Goal: Check status: Check status

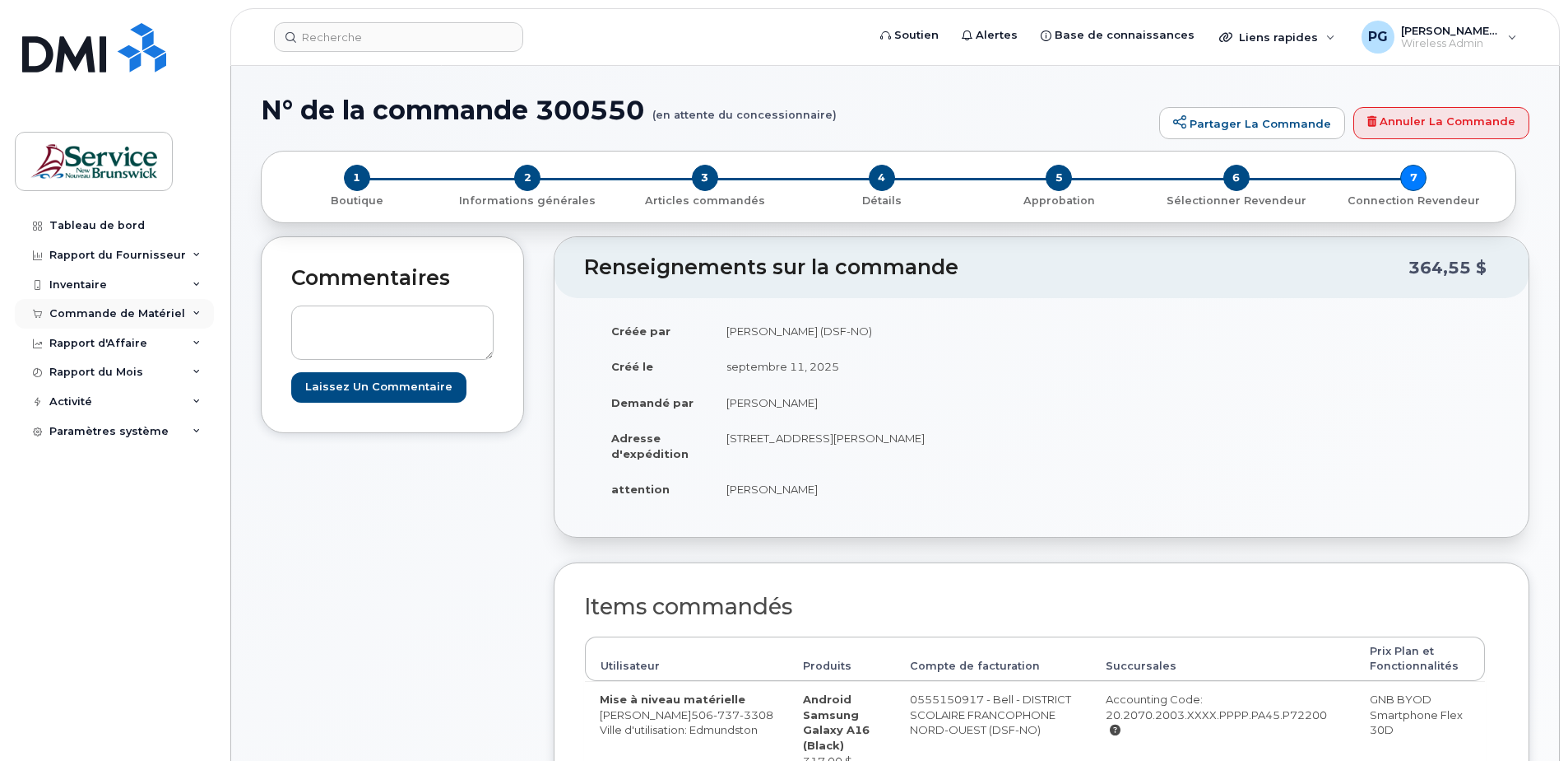
click at [123, 314] on div "Commande de Matériel" at bounding box center [117, 313] width 136 height 13
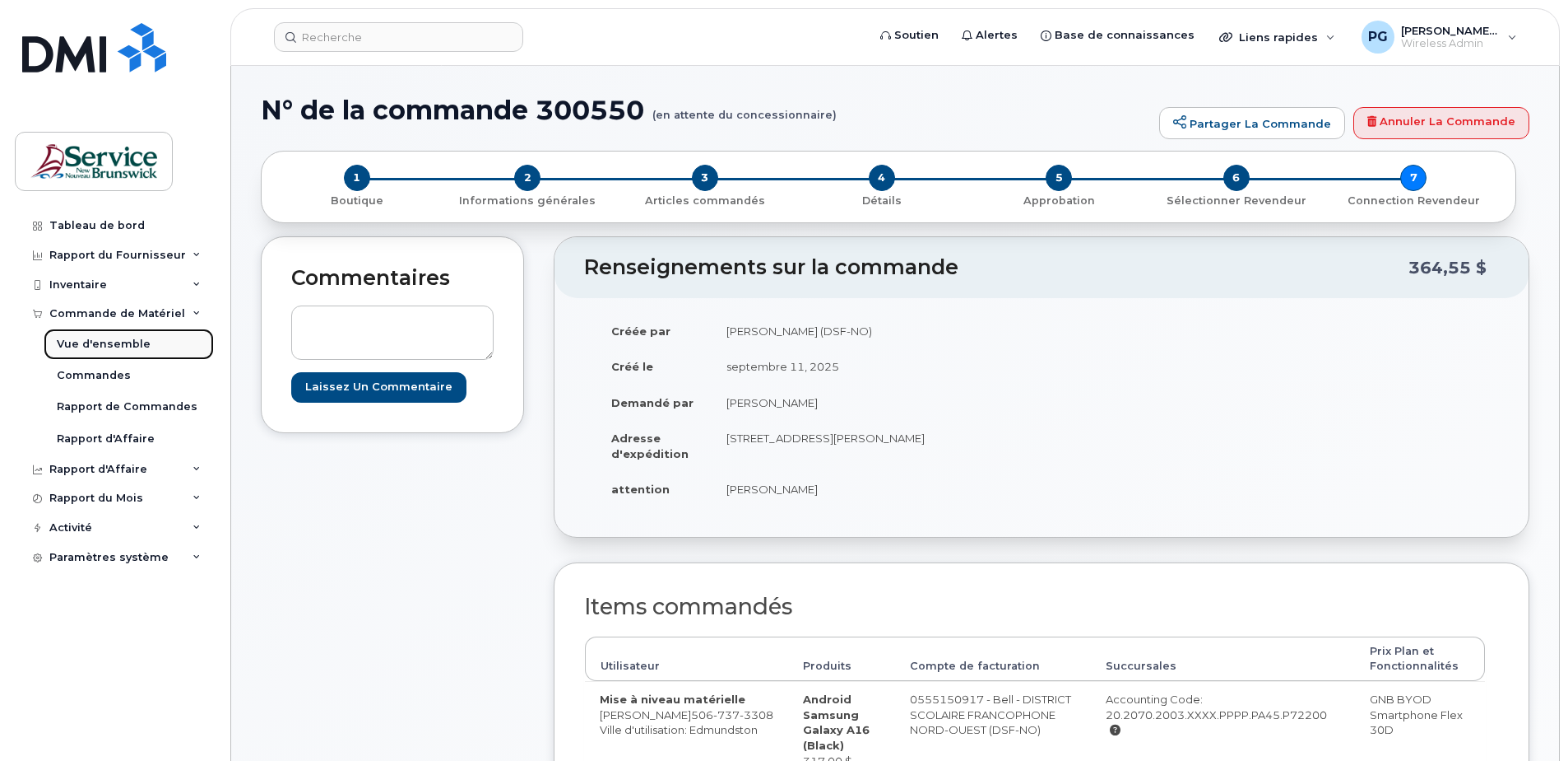
click at [109, 348] on div "Vue d'ensemble" at bounding box center [103, 344] width 94 height 15
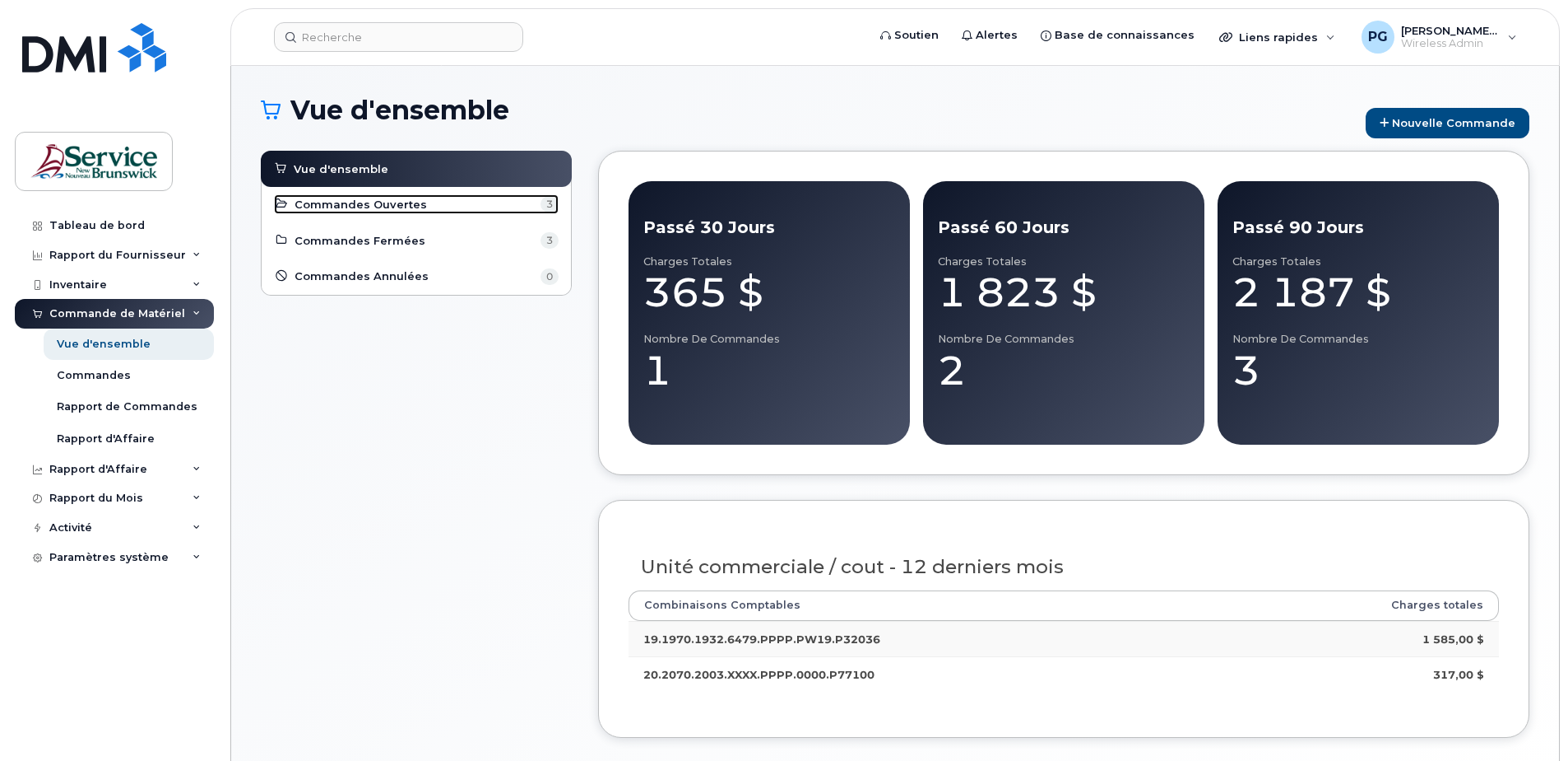
click at [378, 199] on span "Commandes Ouvertes" at bounding box center [361, 204] width 132 height 15
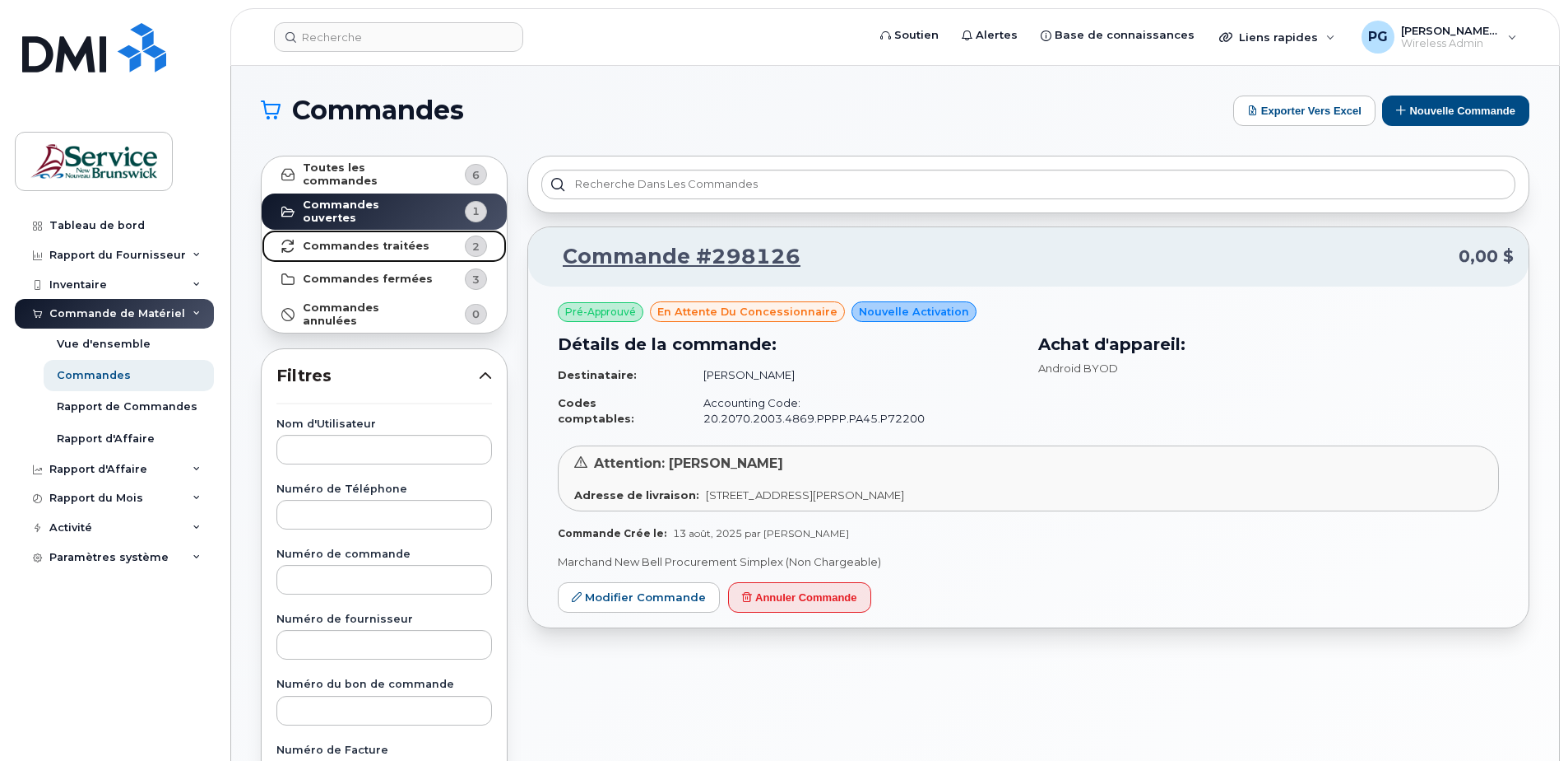
click at [372, 239] on strong "Commandes traitées" at bounding box center [366, 245] width 126 height 13
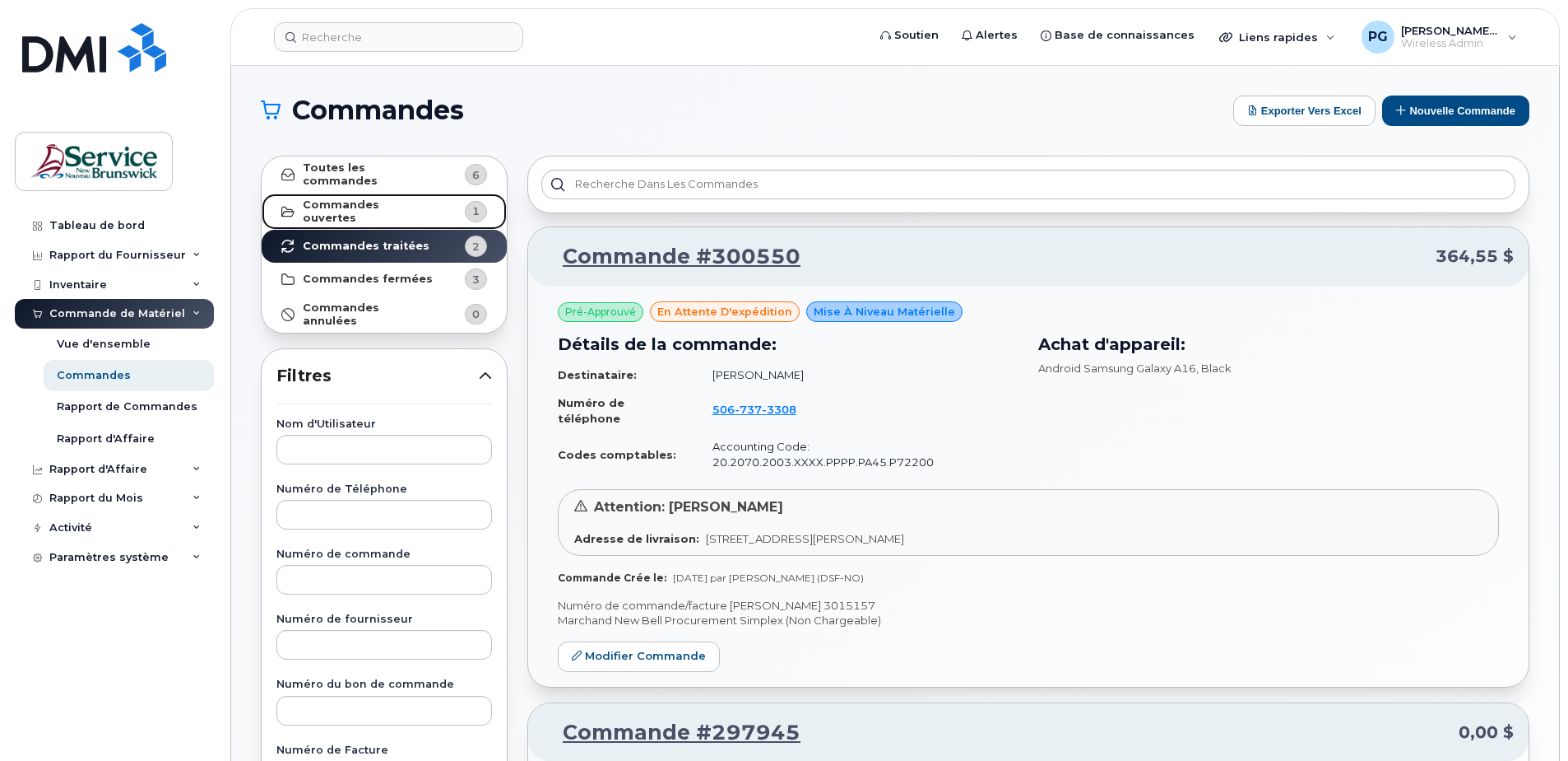
click at [388, 202] on strong "Commandes ouvertes" at bounding box center [367, 211] width 131 height 27
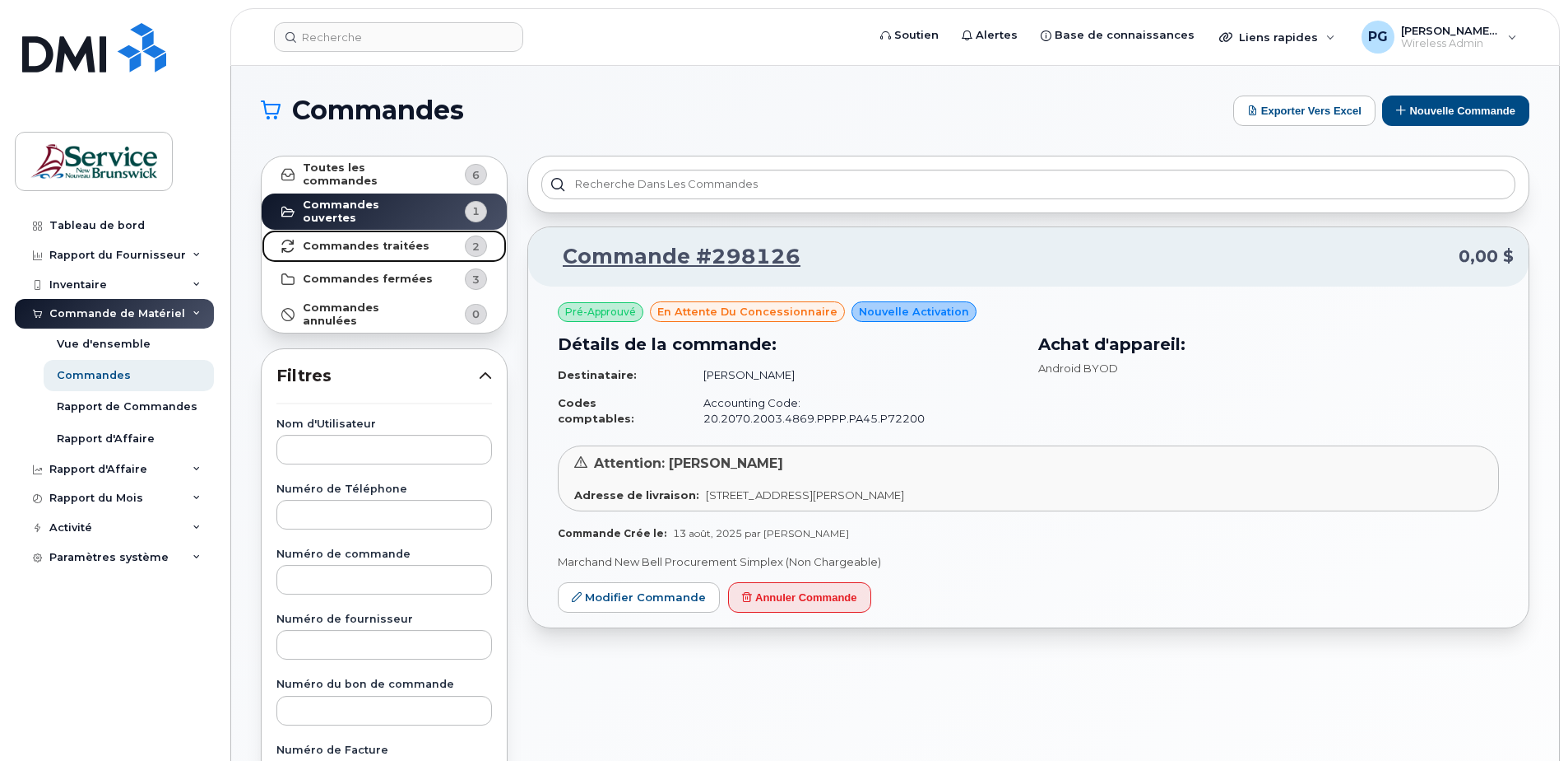
click at [410, 239] on strong "Commandes traitées" at bounding box center [366, 245] width 126 height 13
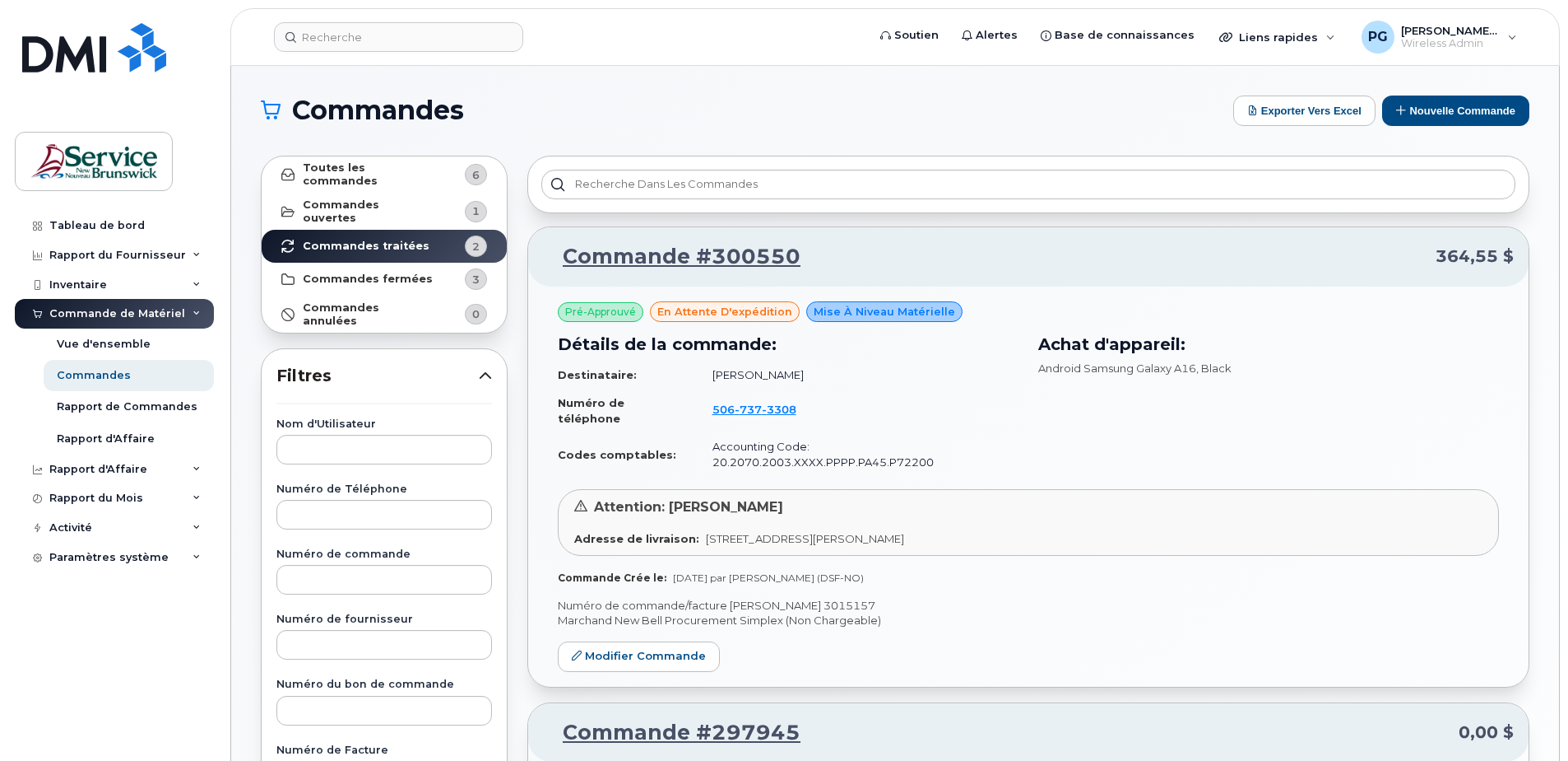
click at [778, 602] on p "Numéro de commande/facture [PERSON_NAME] 3015157" at bounding box center [1029, 605] width 942 height 15
click at [767, 262] on link "Commande #300550" at bounding box center [672, 257] width 257 height 30
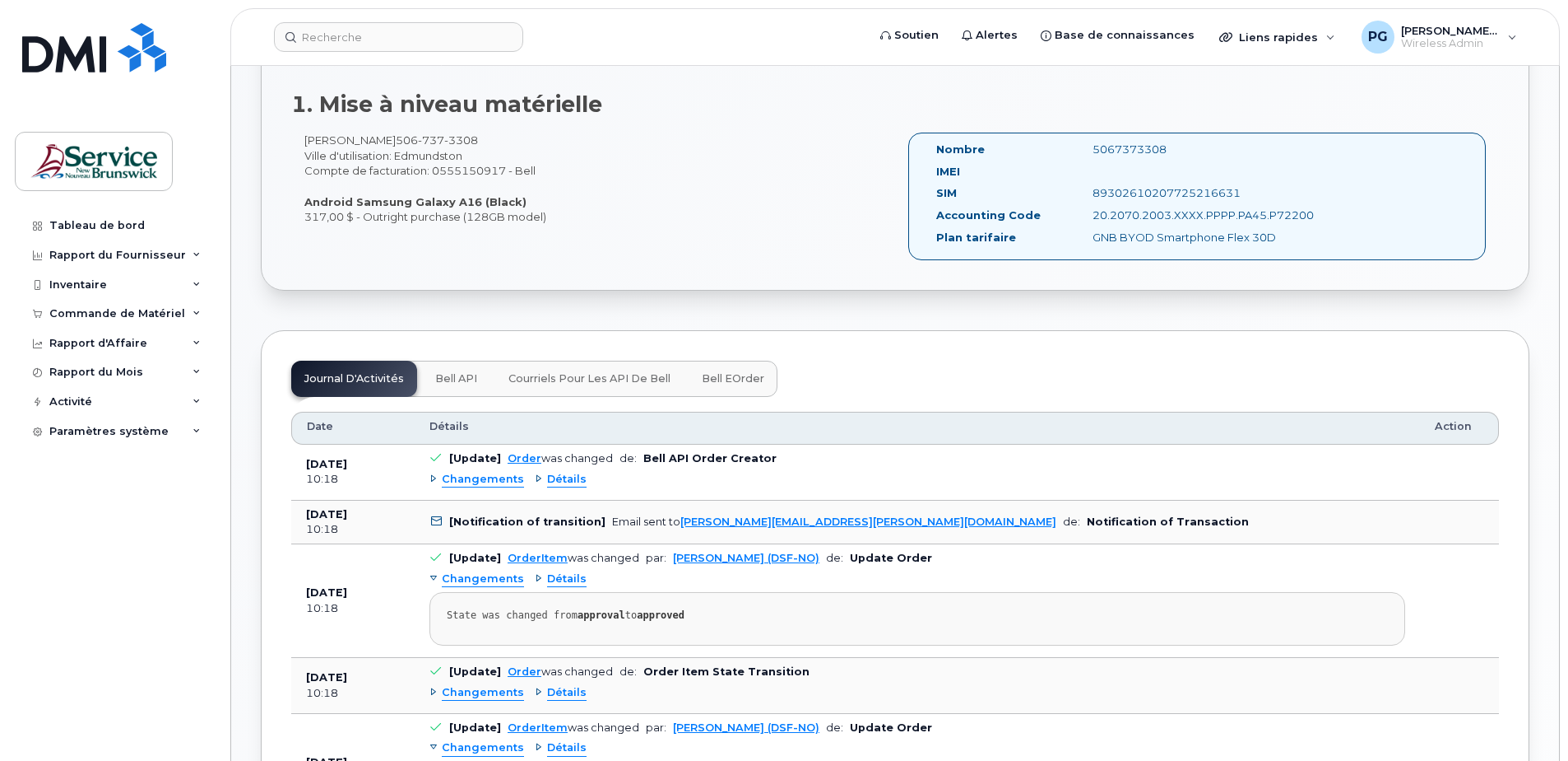
scroll to position [494, 0]
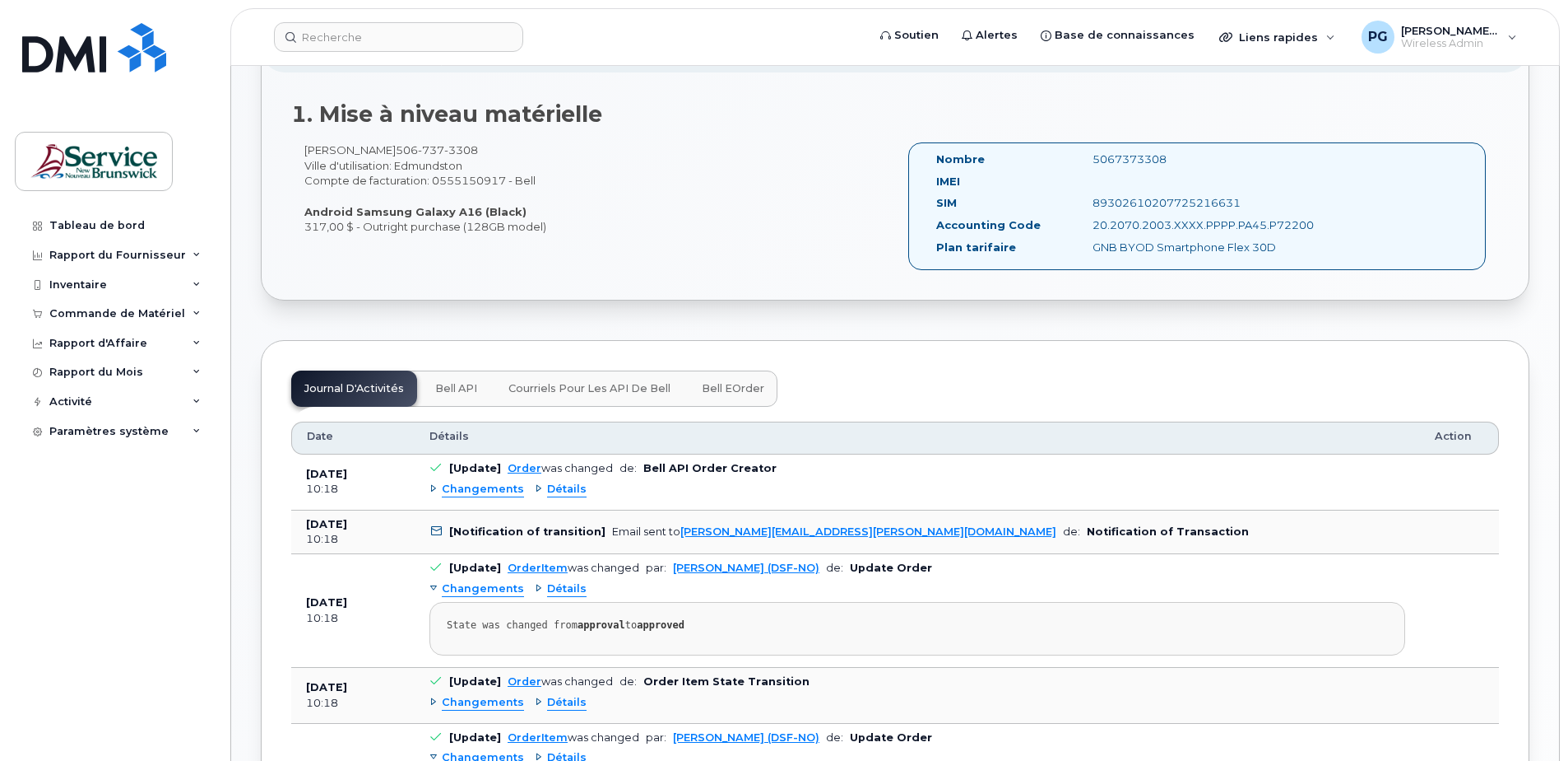
click at [725, 405] on button "Bell eOrder" at bounding box center [733, 388] width 89 height 36
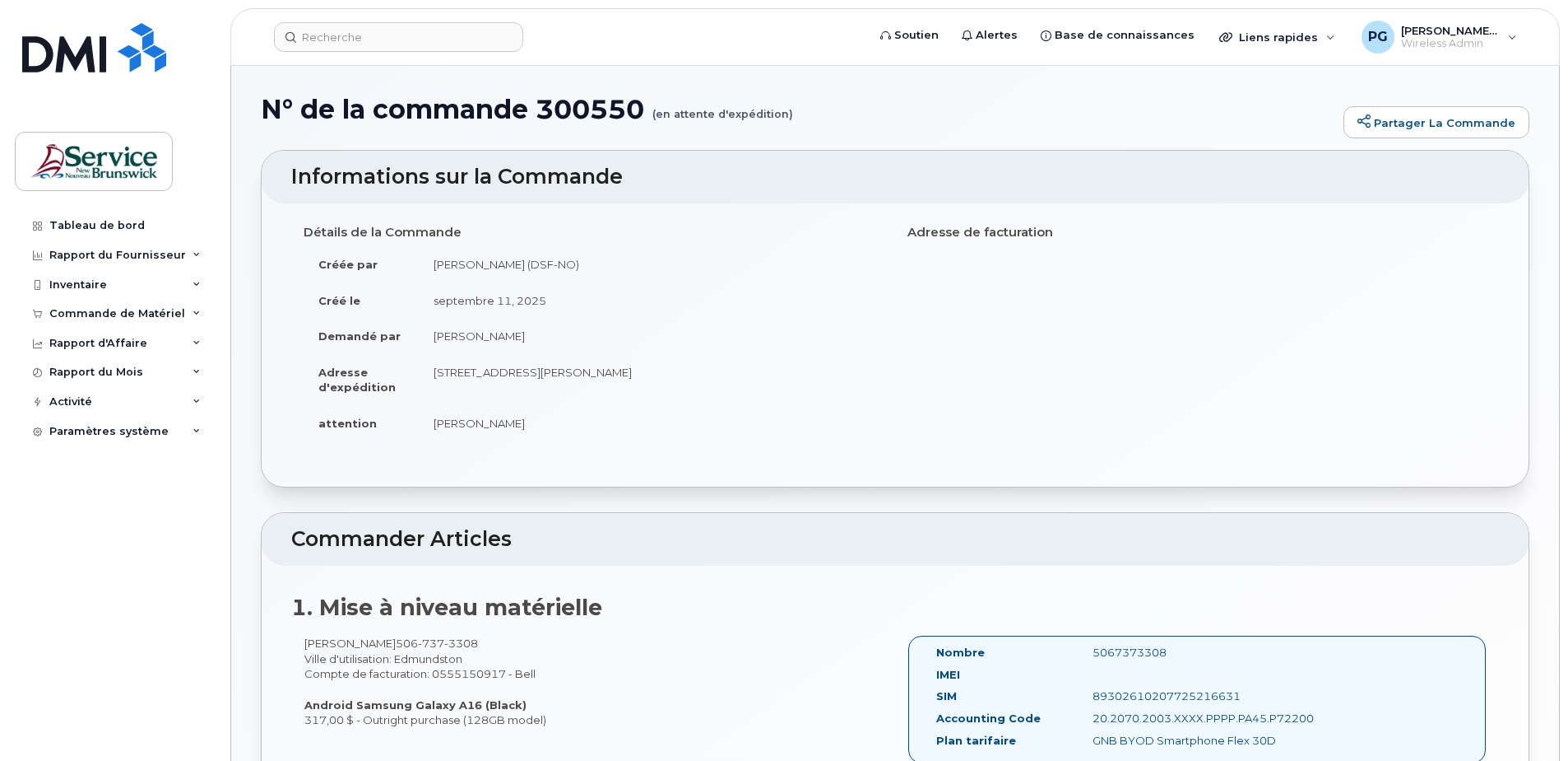
scroll to position [0, 0]
